Goal: Task Accomplishment & Management: Use online tool/utility

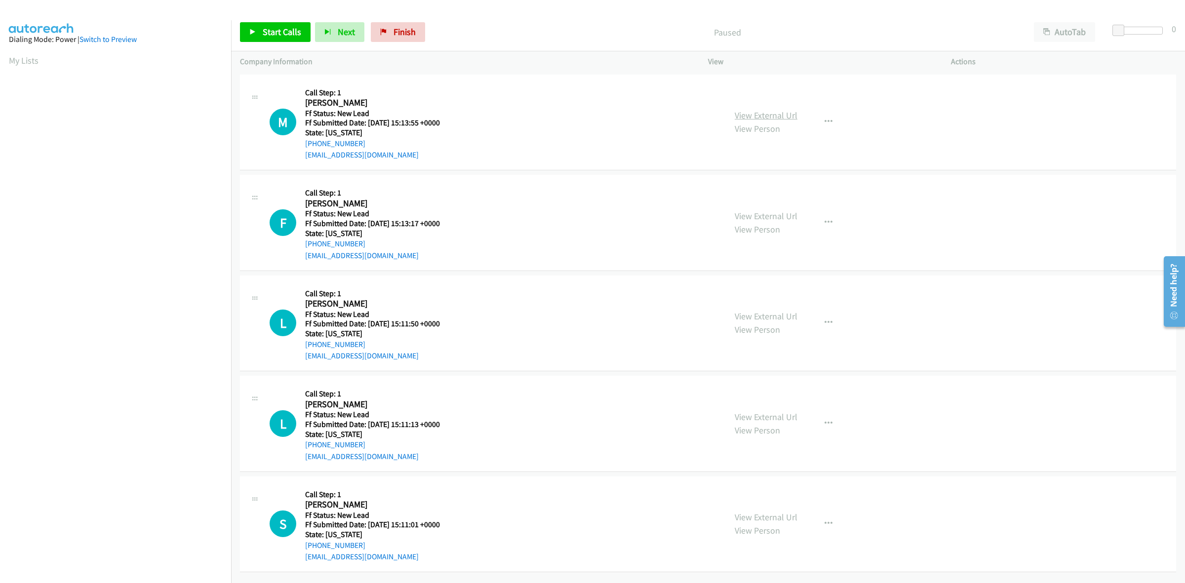
click at [789, 119] on link "View External Url" at bounding box center [766, 115] width 63 height 11
click at [758, 219] on link "View External Url" at bounding box center [766, 215] width 63 height 11
click at [763, 318] on link "View External Url" at bounding box center [766, 316] width 63 height 11
click at [781, 413] on link "View External Url" at bounding box center [766, 416] width 63 height 11
click at [273, 19] on div "Start Calls Pause Next Finish Paused AutoTab AutoTab 0" at bounding box center [708, 32] width 954 height 38
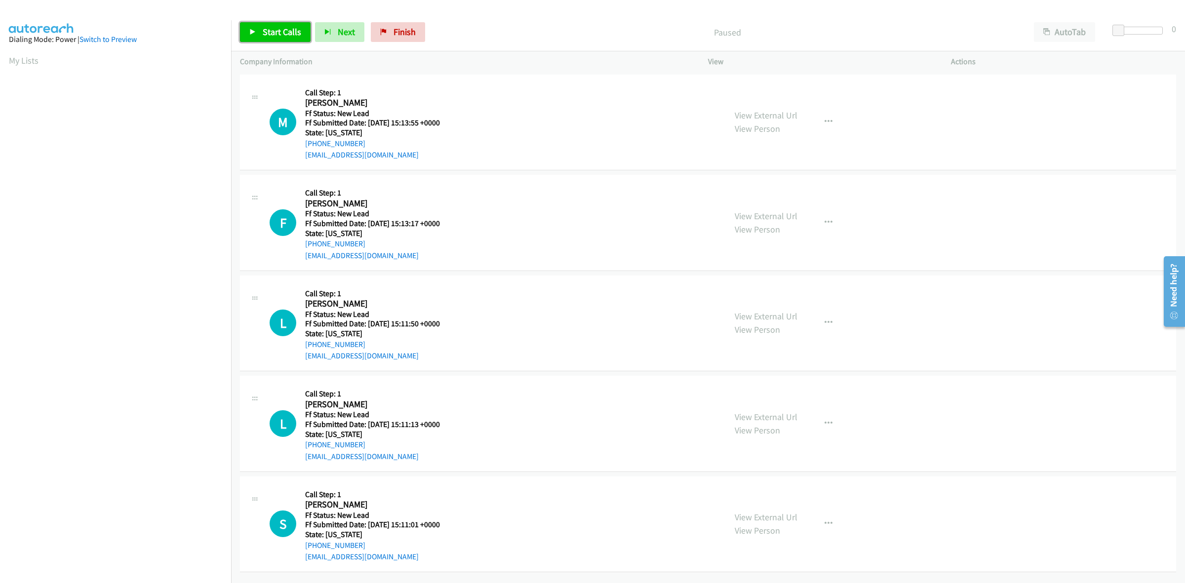
click at [286, 36] on span "Start Calls" at bounding box center [282, 31] width 39 height 11
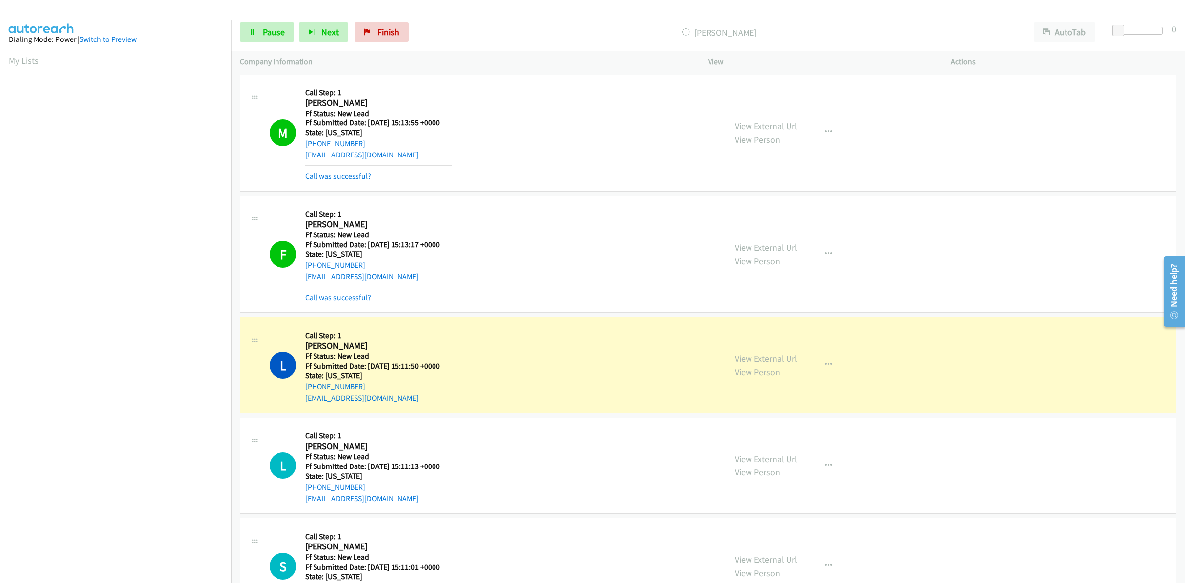
scroll to position [48, 0]
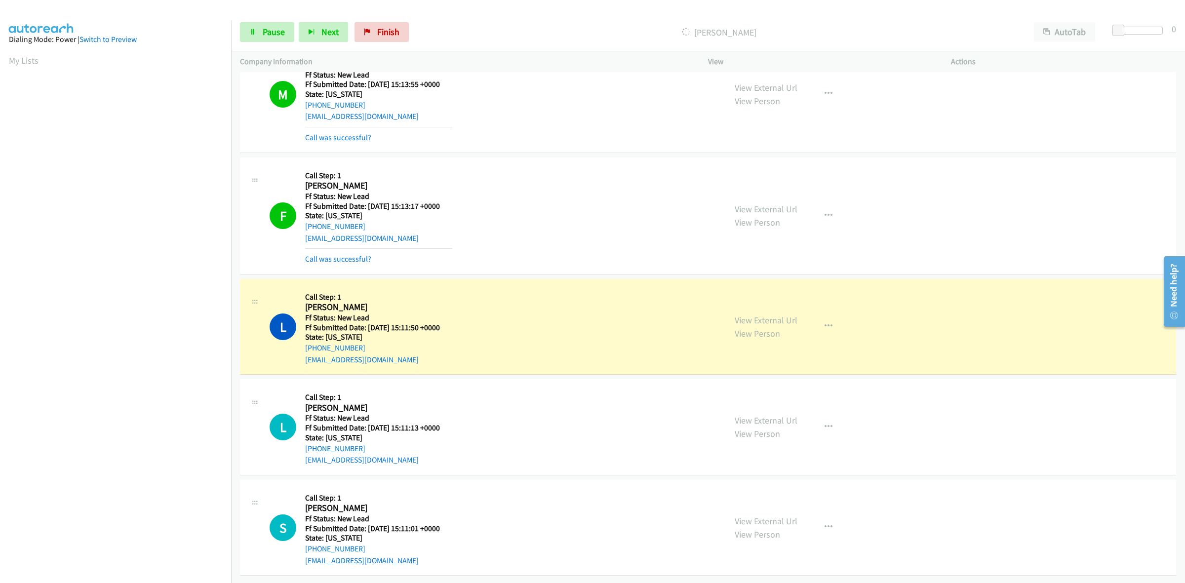
click at [755, 515] on link "View External Url" at bounding box center [766, 520] width 63 height 11
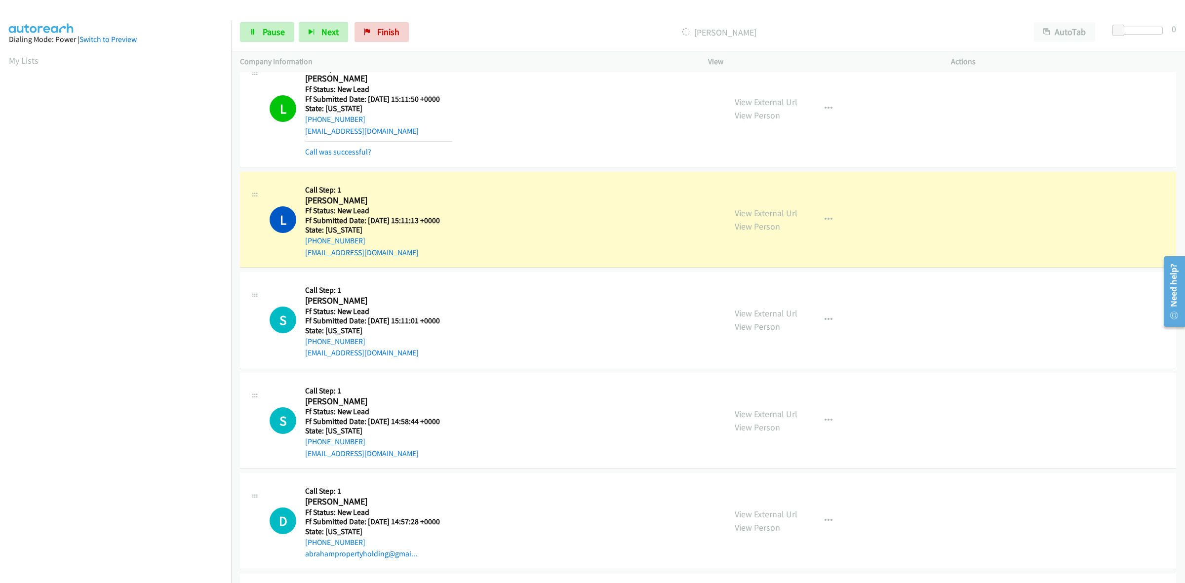
scroll to position [295, 0]
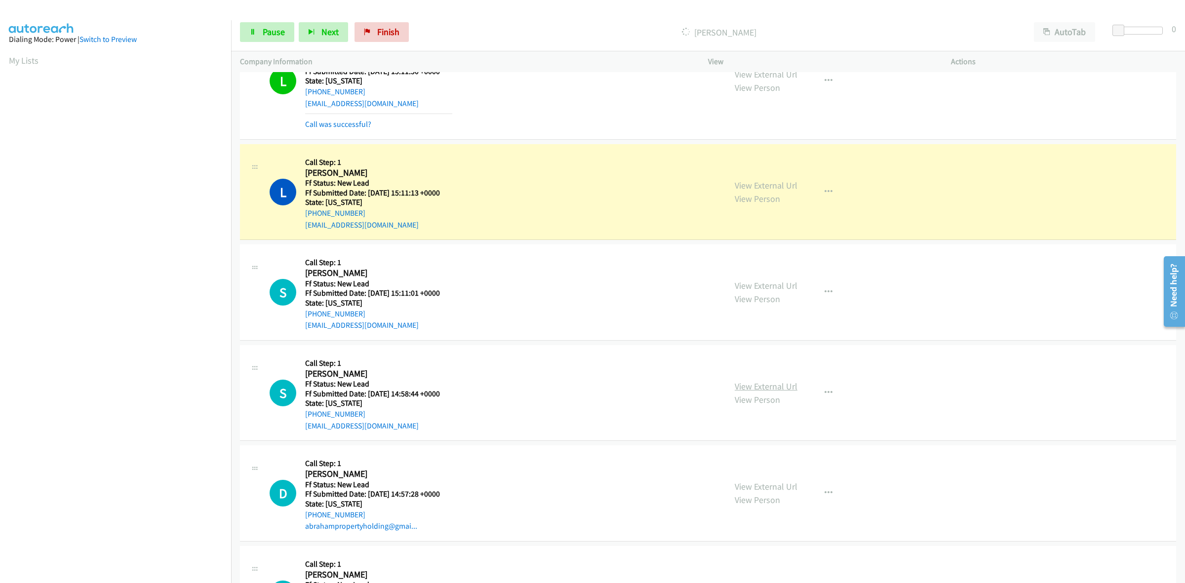
click at [759, 386] on link "View External Url" at bounding box center [766, 386] width 63 height 11
click at [768, 484] on link "View External Url" at bounding box center [766, 486] width 63 height 11
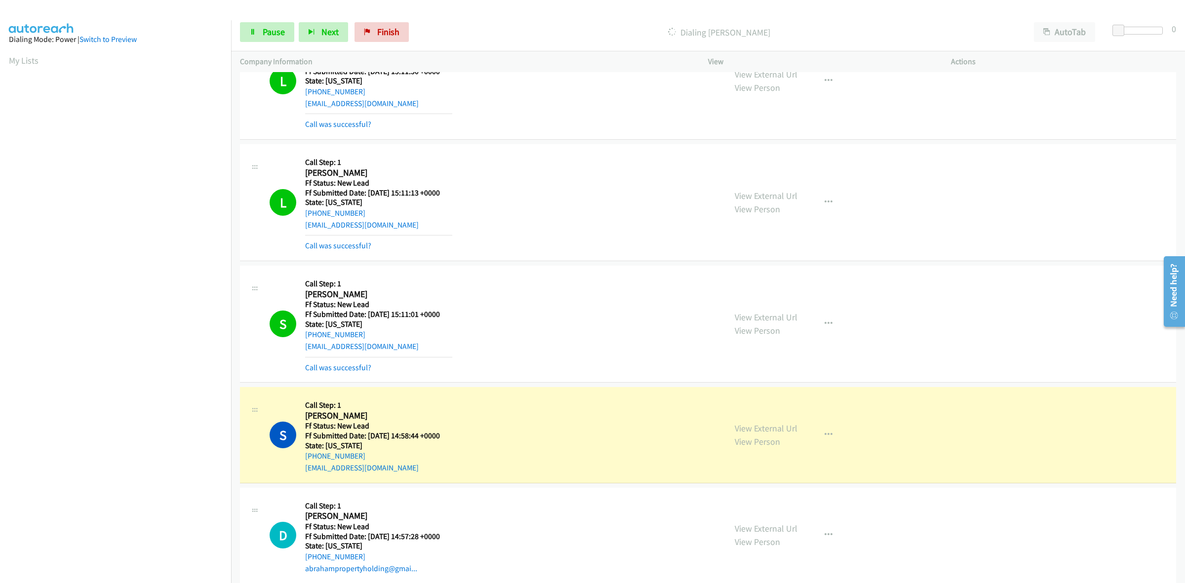
click at [105, 547] on section at bounding box center [115, 312] width 213 height 472
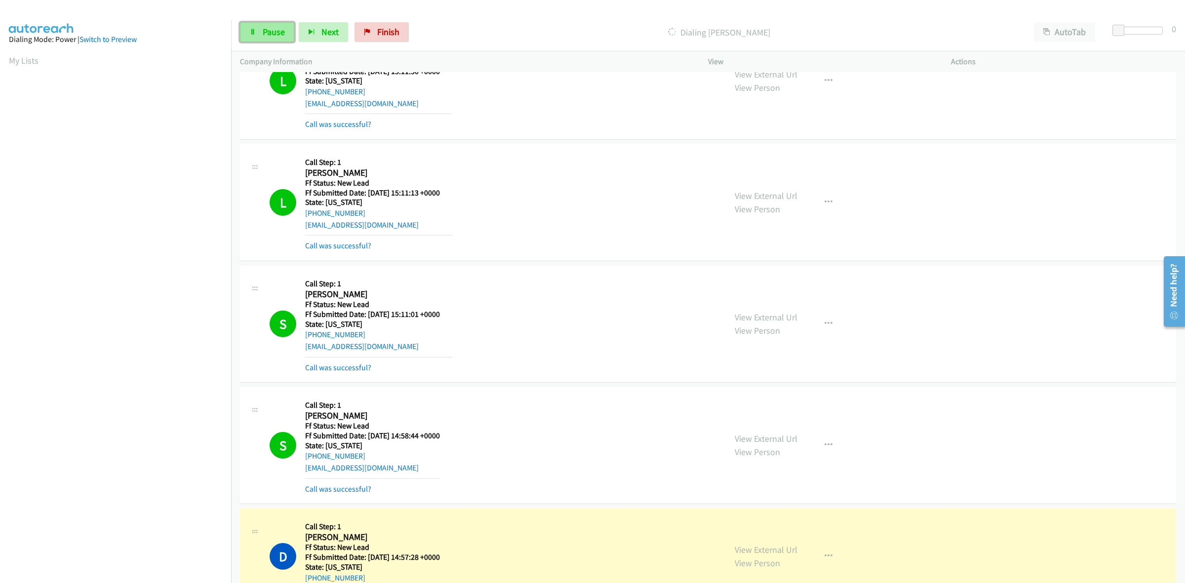
click at [274, 31] on span "Pause" at bounding box center [274, 31] width 22 height 11
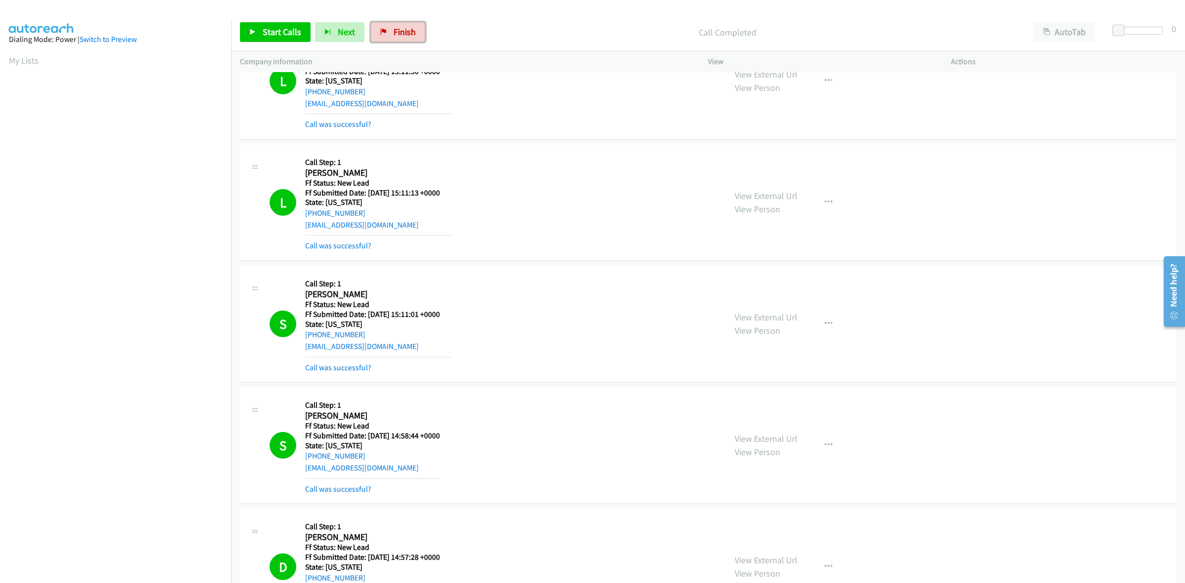
drag, startPoint x: 389, startPoint y: 33, endPoint x: 652, endPoint y: 61, distance: 264.6
click at [389, 33] on link "Finish" at bounding box center [398, 32] width 54 height 20
